Goal: Communication & Community: Answer question/provide support

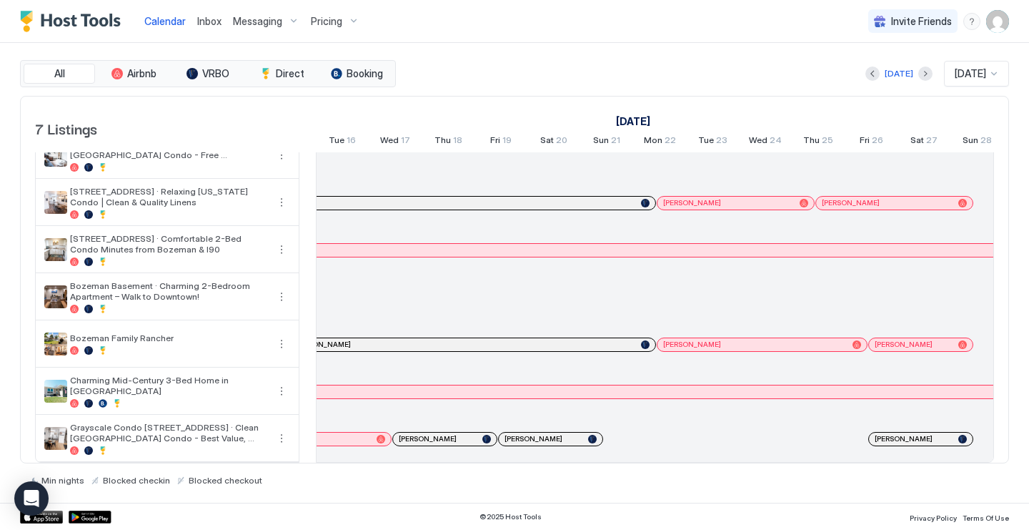
scroll to position [0, 1027]
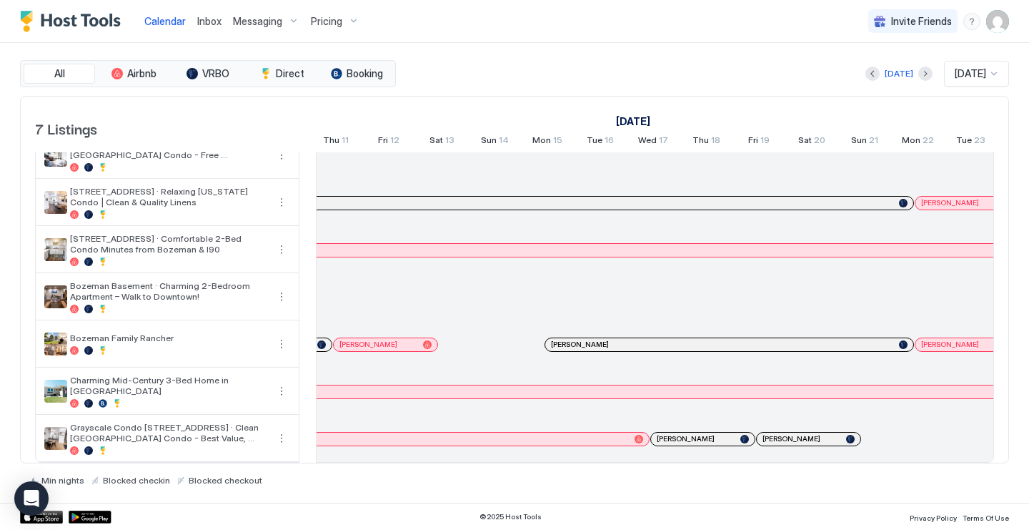
click at [214, 22] on span "Inbox" at bounding box center [209, 21] width 24 height 12
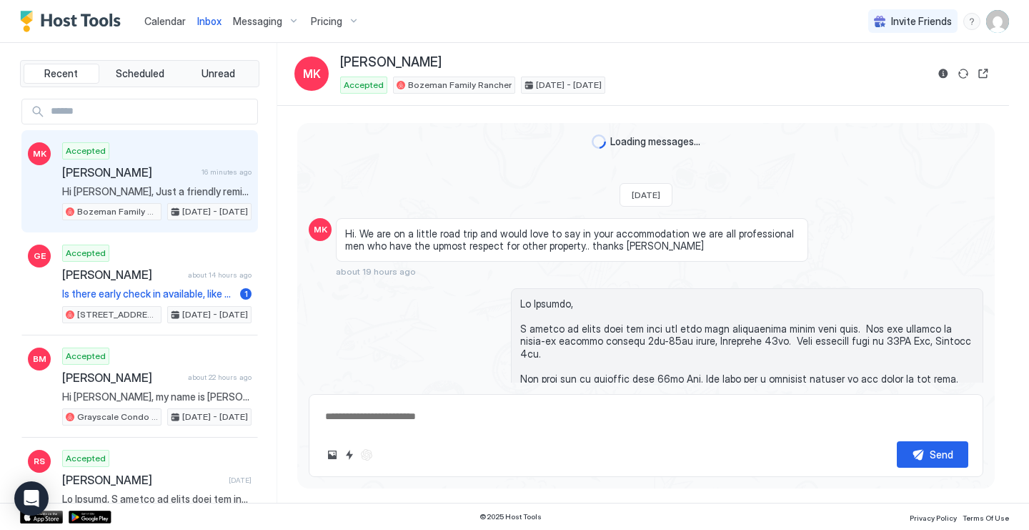
scroll to position [1154, 0]
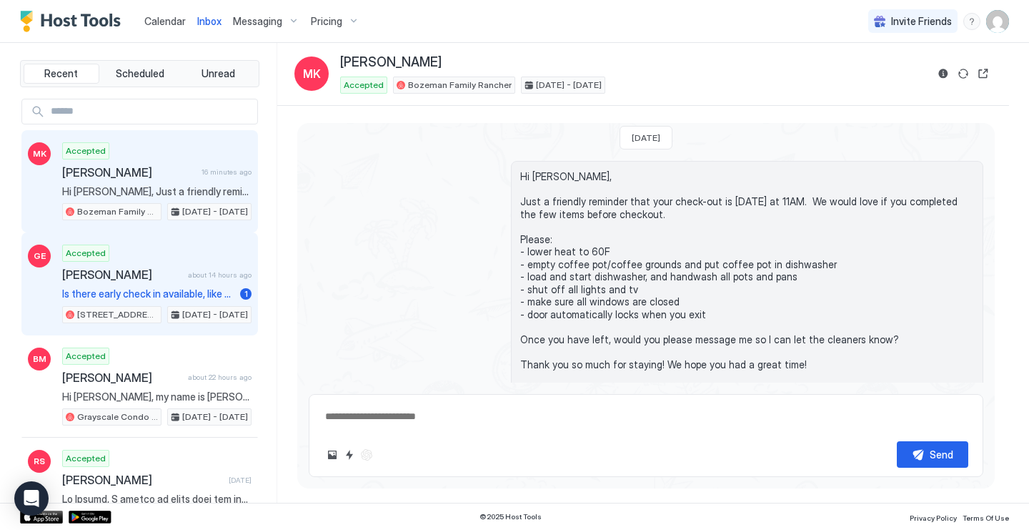
click at [168, 262] on div "Accepted [PERSON_NAME] about 14 hours ago Is there early check in available, li…" at bounding box center [156, 283] width 189 height 79
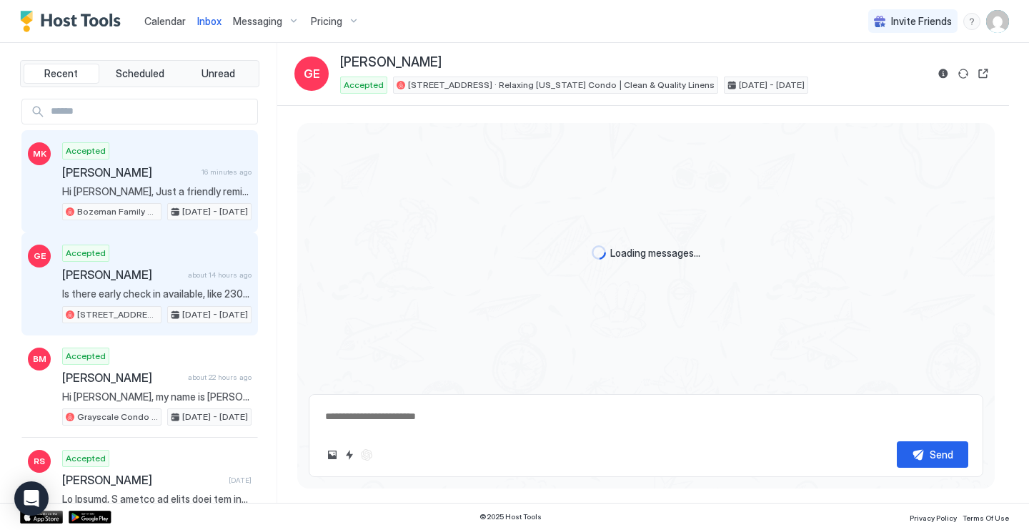
click at [165, 154] on div "Accepted [PERSON_NAME] 16 minutes ago Hi [PERSON_NAME], Just a friendly reminde…" at bounding box center [156, 181] width 189 height 79
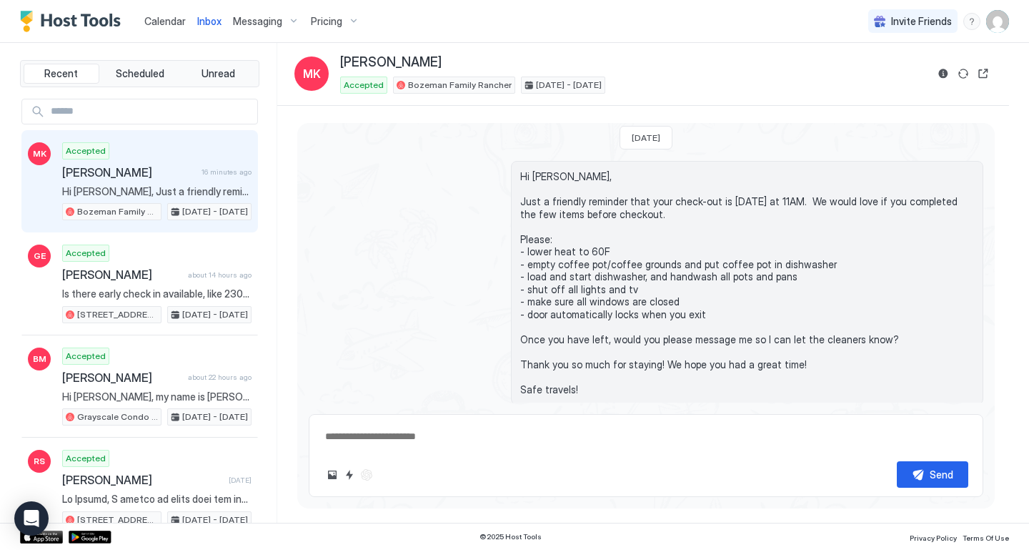
scroll to position [1134, 0]
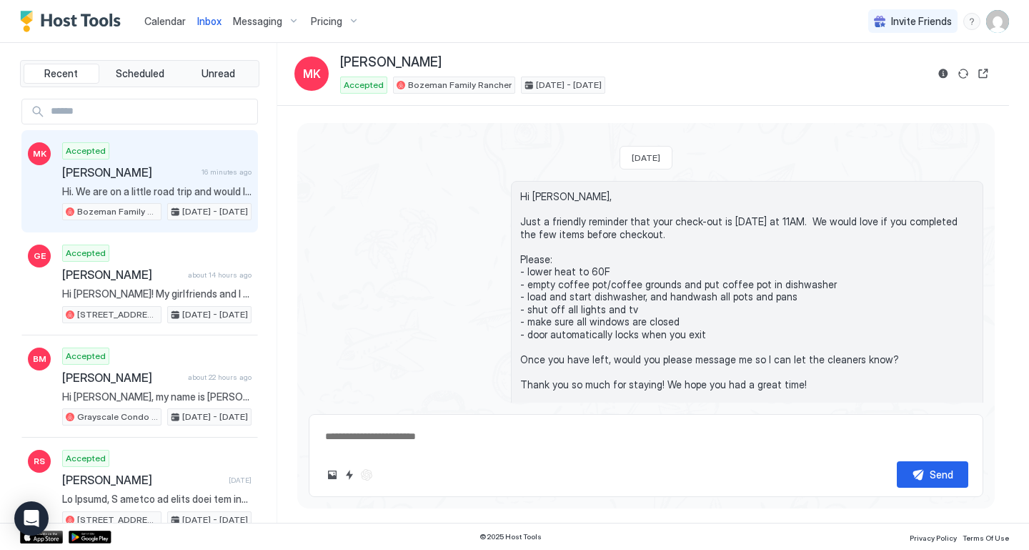
type textarea "*"
